Goal: Find specific page/section: Find specific page/section

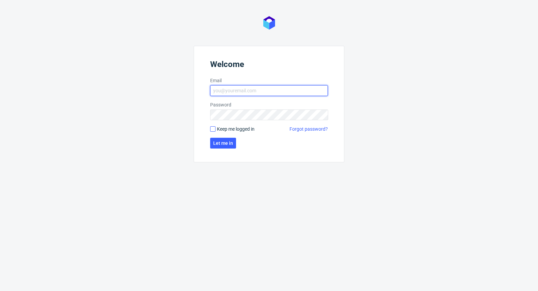
type input "michal.palasek@packhelp.com"
click at [214, 131] on input "Keep me logged in" at bounding box center [212, 128] width 5 height 5
checkbox input "true"
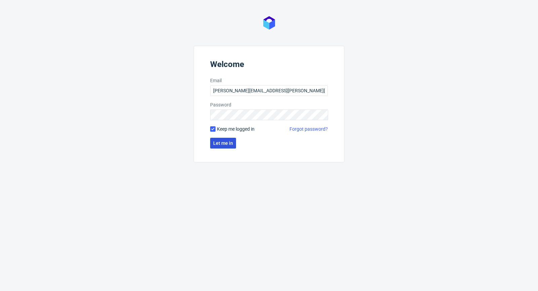
click at [219, 142] on span "Let me in" at bounding box center [223, 143] width 20 height 5
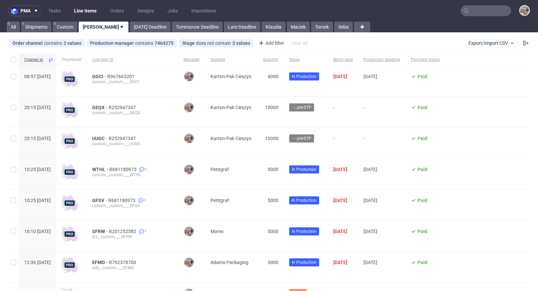
click at [486, 9] on input "text" at bounding box center [486, 10] width 50 height 11
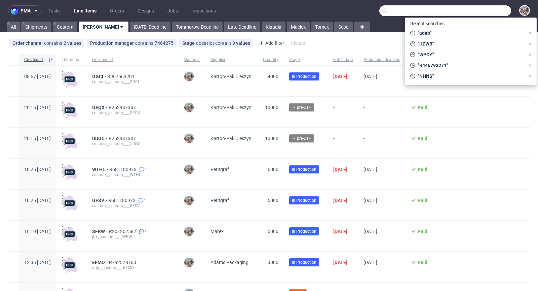
paste input "LQIN"
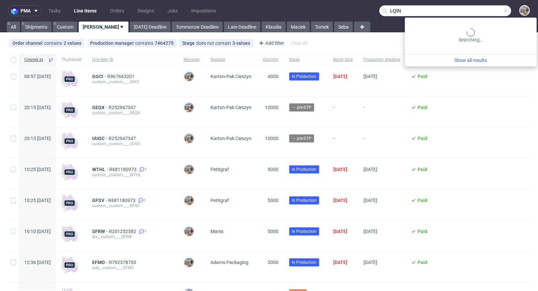
type input "LQIN"
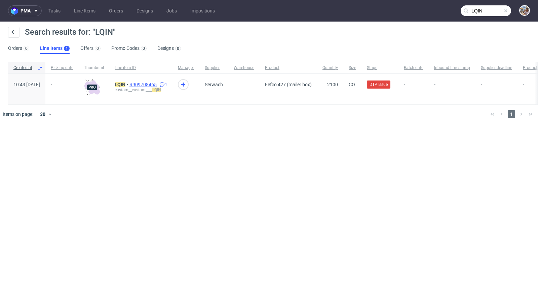
click at [158, 85] on span "R909708465" at bounding box center [144, 84] width 29 height 5
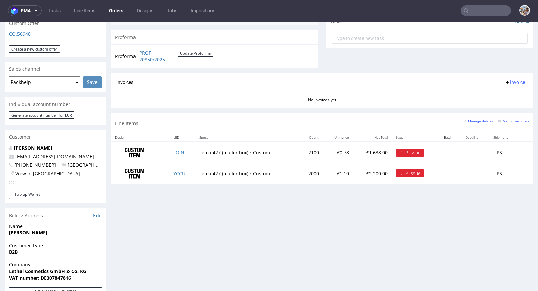
scroll to position [305, 0]
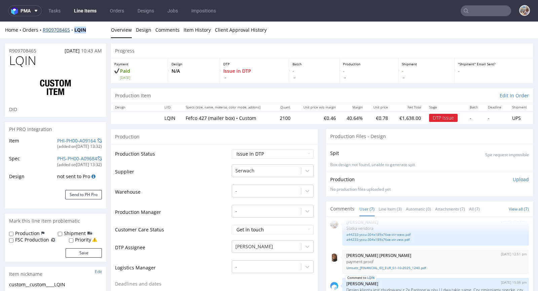
drag, startPoint x: 90, startPoint y: 30, endPoint x: 76, endPoint y: 30, distance: 14.1
click at [76, 30] on div "Home Orders R909708465 LQIN" at bounding box center [55, 30] width 101 height 7
copy strong "LQIN"
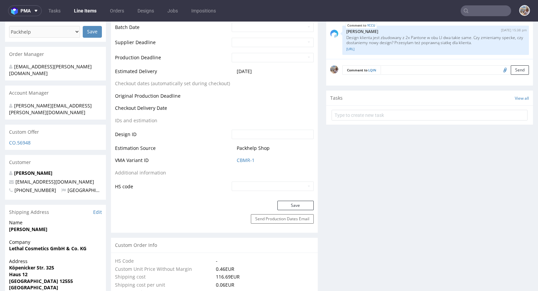
scroll to position [287, 0]
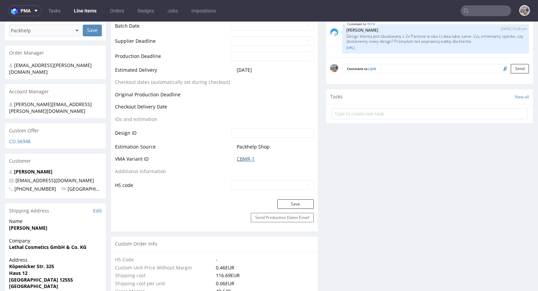
click at [245, 156] on link "CBMR-1" at bounding box center [246, 158] width 18 height 7
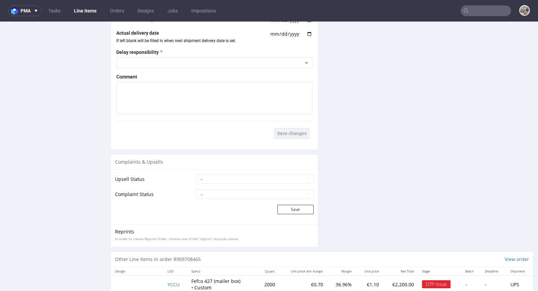
scroll to position [1187, 0]
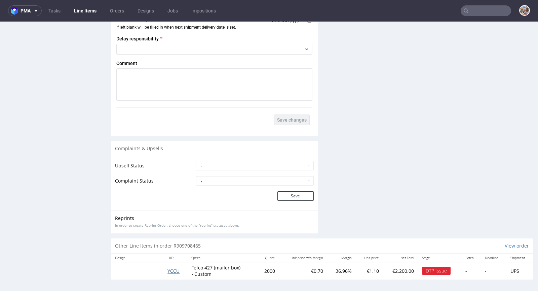
click at [172, 268] on span "YCCU" at bounding box center [174, 271] width 12 height 6
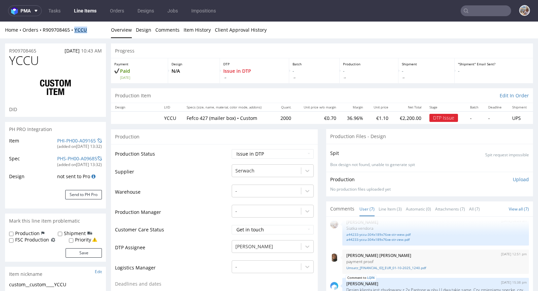
drag, startPoint x: 98, startPoint y: 29, endPoint x: 77, endPoint y: 29, distance: 20.5
click at [77, 29] on div "Home Orders R909708465 YCCU" at bounding box center [55, 30] width 101 height 7
copy strong "YCCU"
click at [481, 11] on input "text" at bounding box center [486, 10] width 50 height 11
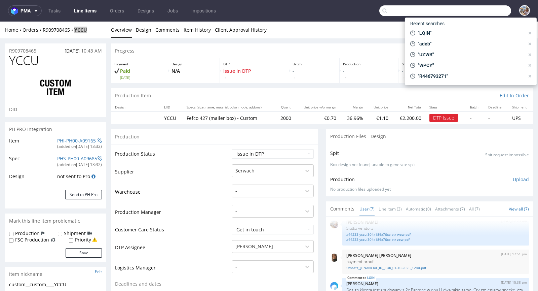
paste input "VXDW"
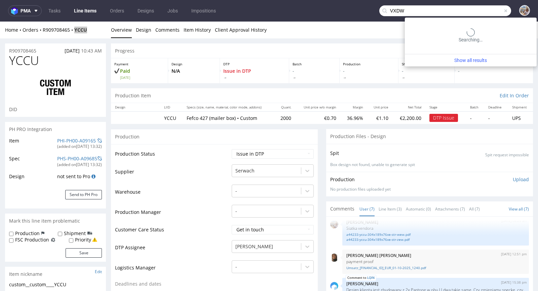
type input "VXDW"
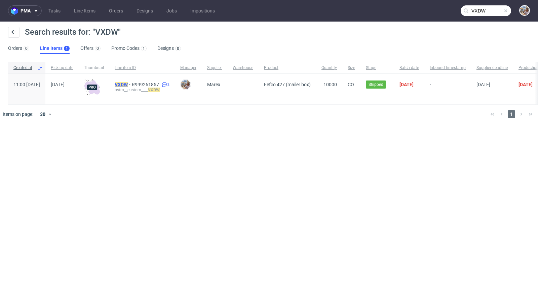
click at [132, 82] on span "VXDW" at bounding box center [123, 84] width 17 height 5
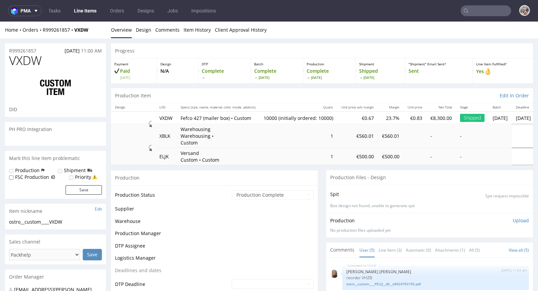
scroll to position [6, 0]
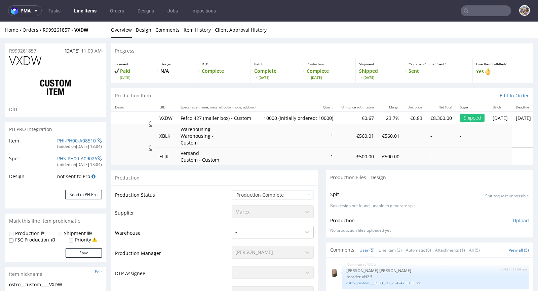
select select "in_progress"
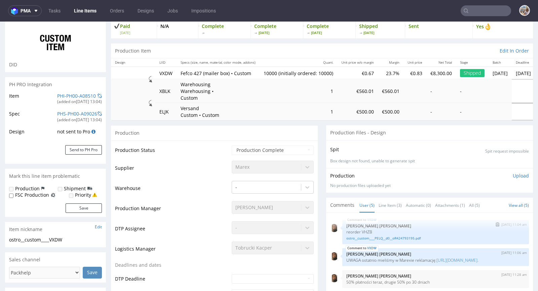
scroll to position [63, 0]
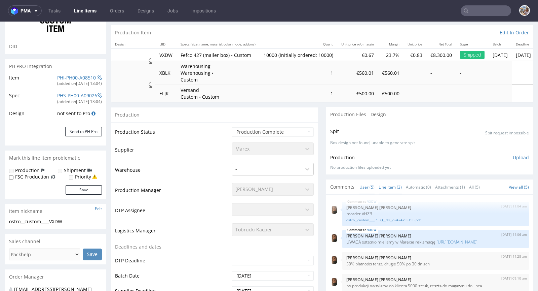
click at [391, 180] on link "Line Item (3)" at bounding box center [390, 187] width 23 height 14
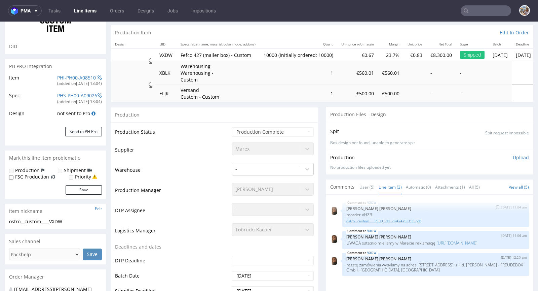
click at [387, 218] on link "ostro__custom____PELQ__d0__oR424793195.pdf" at bounding box center [436, 220] width 179 height 5
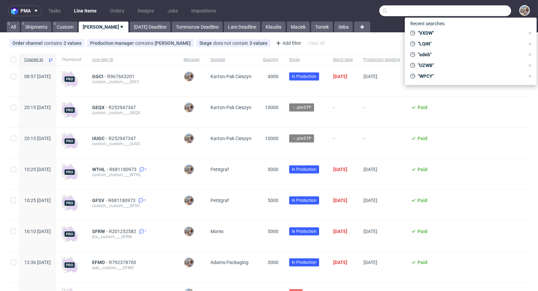
click at [481, 10] on input "text" at bounding box center [446, 10] width 132 height 11
paste input "EIKL"
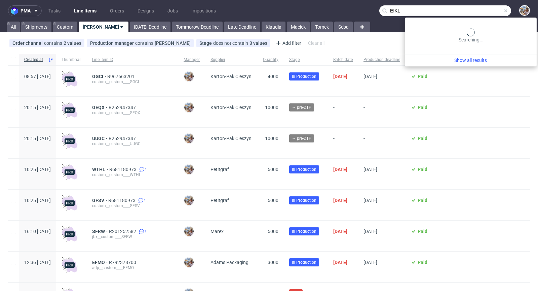
type input "EIKL"
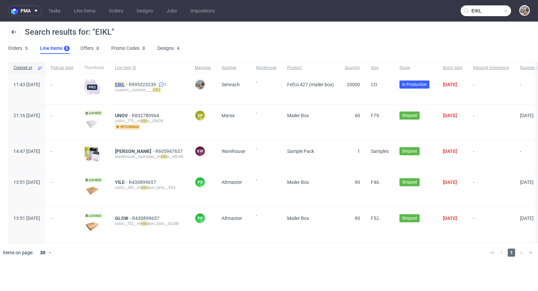
click at [125, 85] on mark "EIKL" at bounding box center [120, 84] width 10 height 5
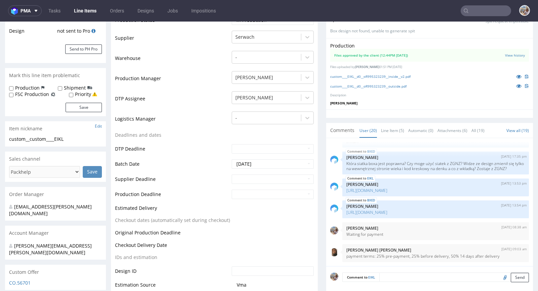
scroll to position [285, 0]
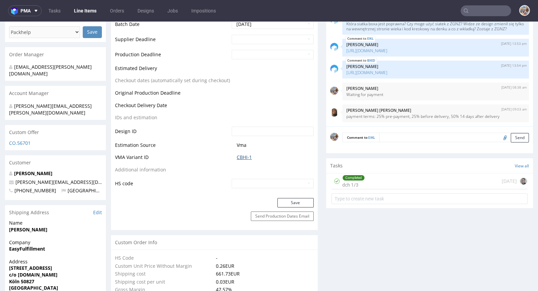
click at [239, 157] on link "CBHI-1" at bounding box center [244, 157] width 15 height 7
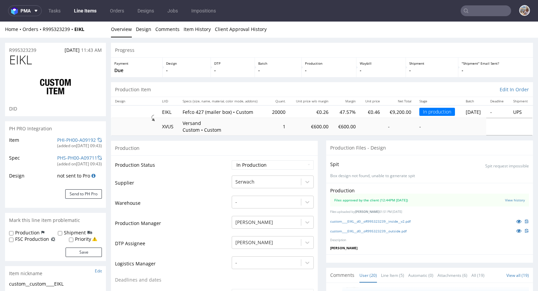
scroll to position [0, 0]
click at [42, 48] on div "R995323239 15.09.2025 11:43 AM" at bounding box center [55, 48] width 101 height 11
drag, startPoint x: 42, startPoint y: 48, endPoint x: 7, endPoint y: 49, distance: 35.3
click at [7, 49] on div "R995323239 15.09.2025 11:43 AM" at bounding box center [55, 48] width 101 height 11
copy p "R995323239"
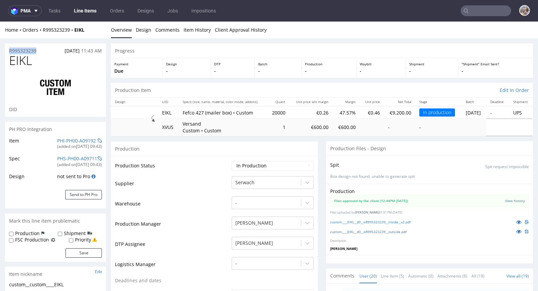
click at [92, 29] on div "Home Orders R995323239 EIKL" at bounding box center [55, 30] width 101 height 7
drag, startPoint x: 92, startPoint y: 30, endPoint x: 77, endPoint y: 30, distance: 14.5
click at [77, 30] on div "Home Orders R995323239 EIKL" at bounding box center [55, 30] width 101 height 7
copy strong "EIKL"
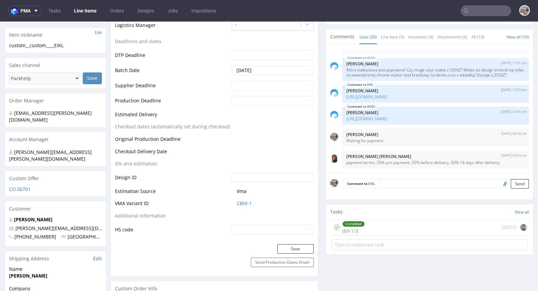
scroll to position [318, 0]
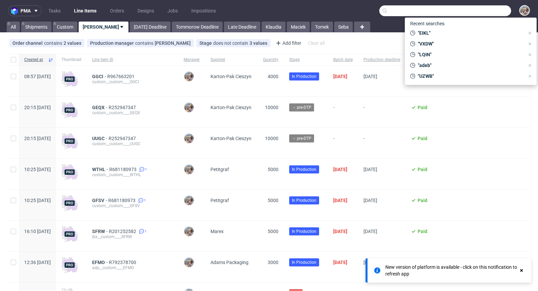
click at [483, 6] on input "text" at bounding box center [446, 10] width 132 height 11
paste input "ZYQO"
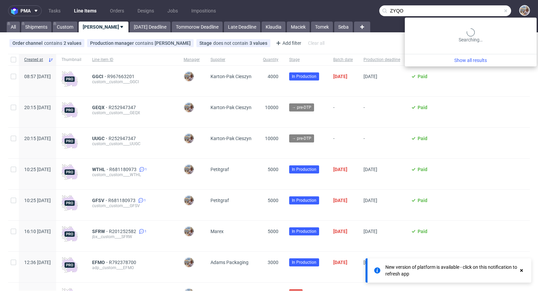
type input "ZYQO"
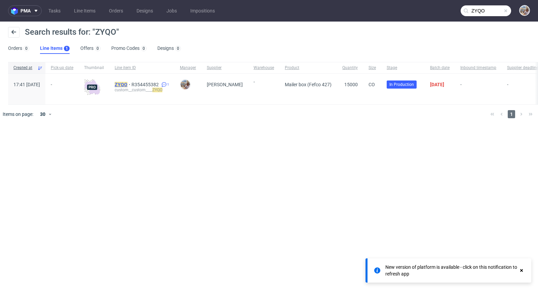
click at [128, 82] on mark "ZYQO" at bounding box center [121, 84] width 13 height 5
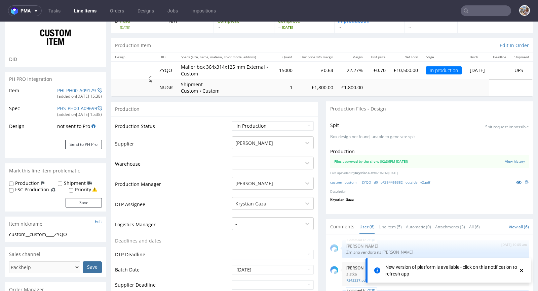
scroll to position [119, 0]
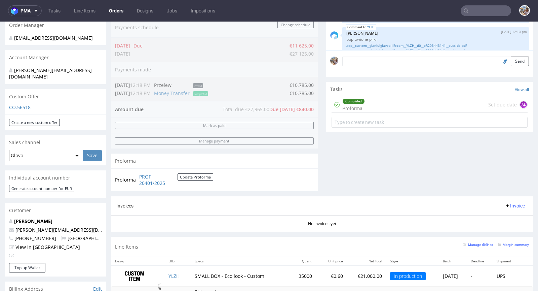
scroll to position [363, 0]
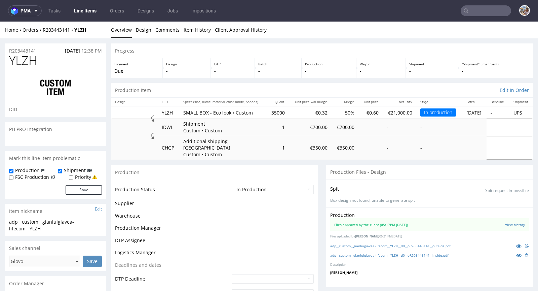
scroll to position [381, 0]
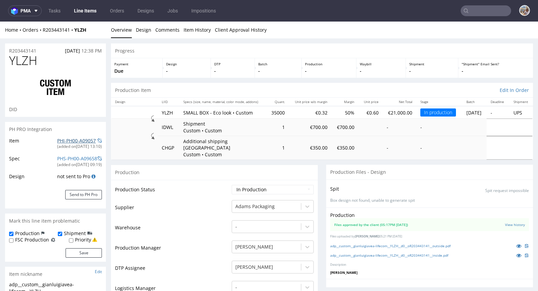
click at [72, 140] on link "PHI-PH00-A09057" at bounding box center [76, 140] width 39 height 6
